Goal: Task Accomplishment & Management: Manage account settings

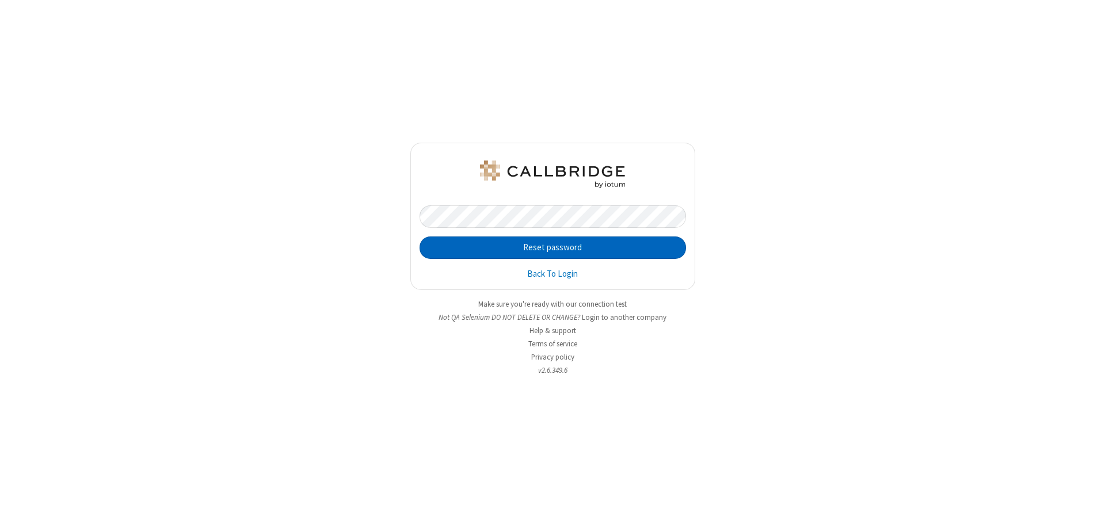
click at [553, 248] on button "Reset password" at bounding box center [553, 248] width 267 height 23
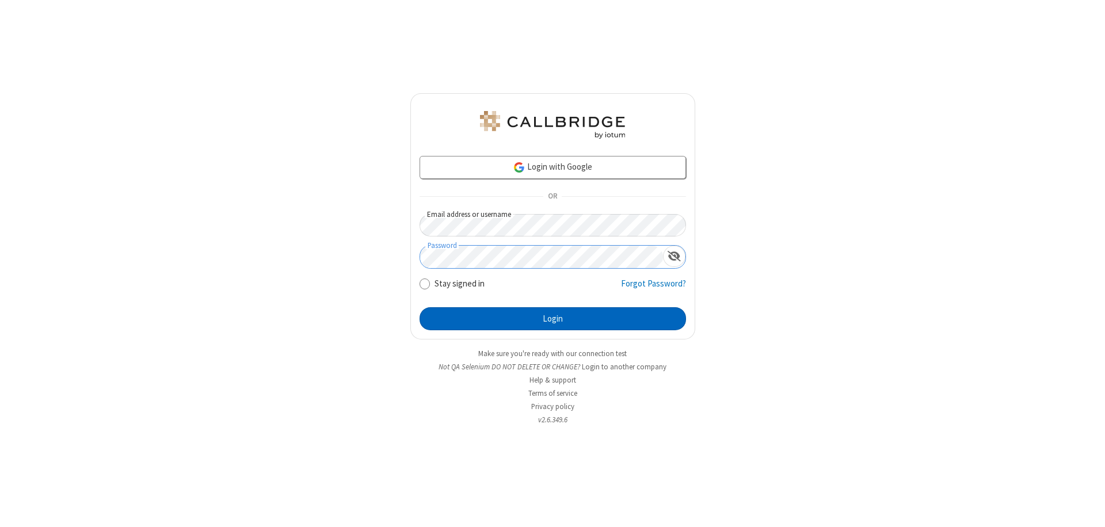
click at [553, 319] on button "Login" at bounding box center [553, 318] width 267 height 23
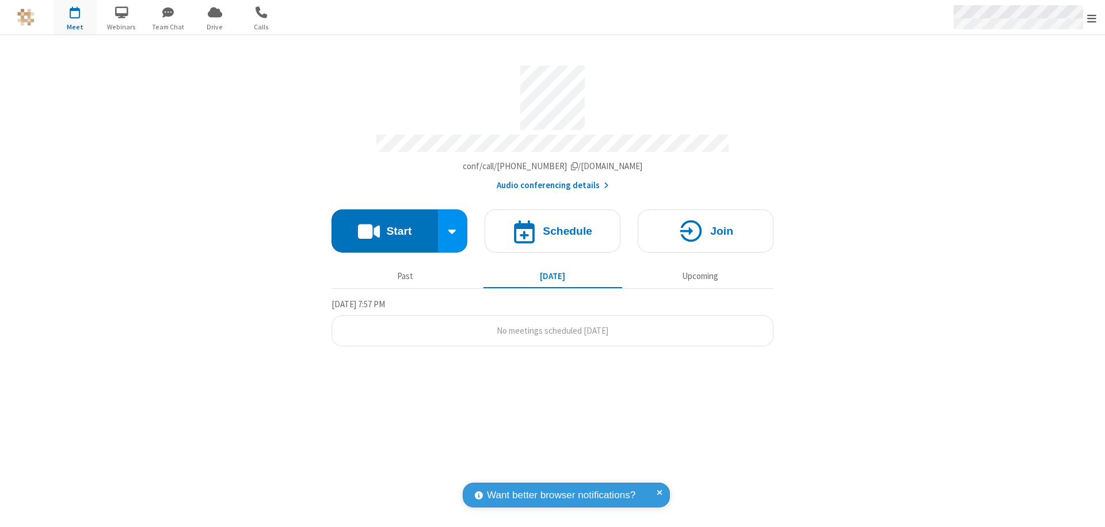
click at [1092, 17] on span "Open menu" at bounding box center [1091, 19] width 9 height 12
